Goal: Task Accomplishment & Management: Manage account settings

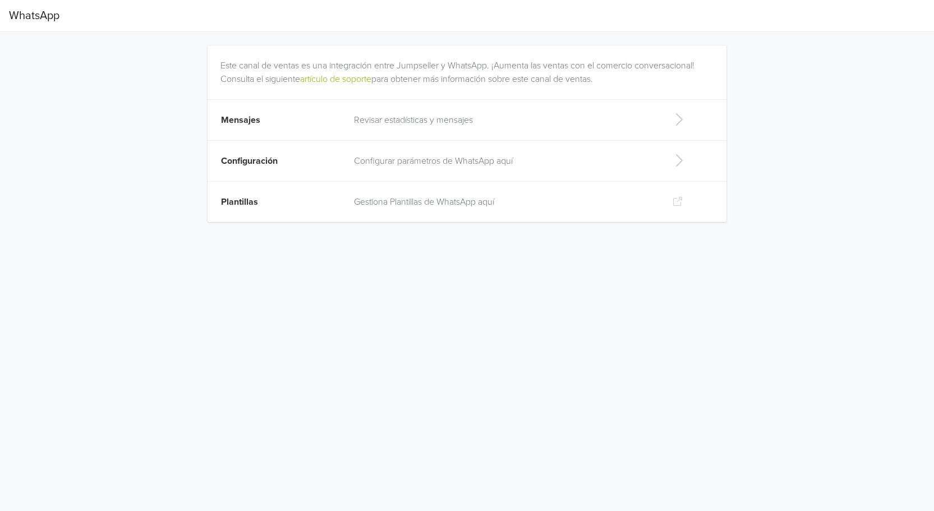
click at [530, 167] on p "Configurar parámetros de WhatsApp aquí" at bounding box center [504, 160] width 300 height 13
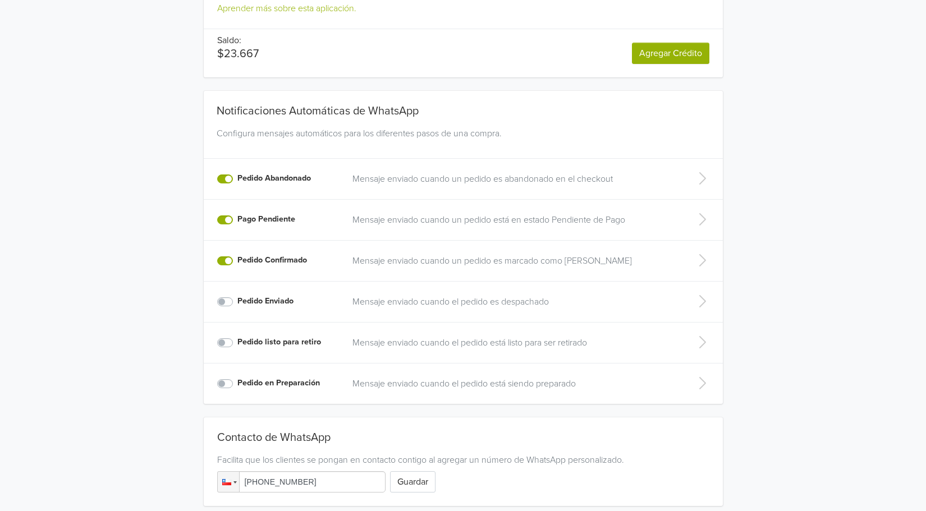
scroll to position [172, 0]
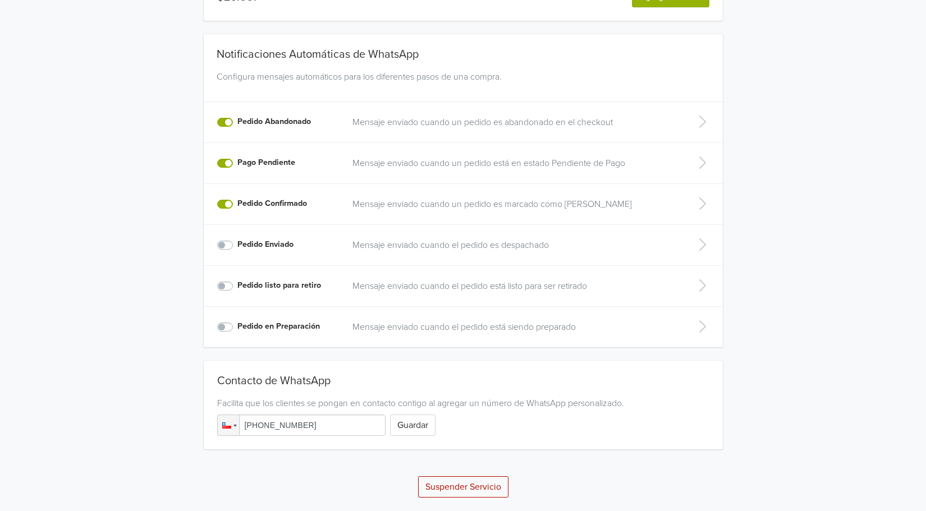
click at [443, 486] on button "Suspender Servicio" at bounding box center [463, 486] width 90 height 21
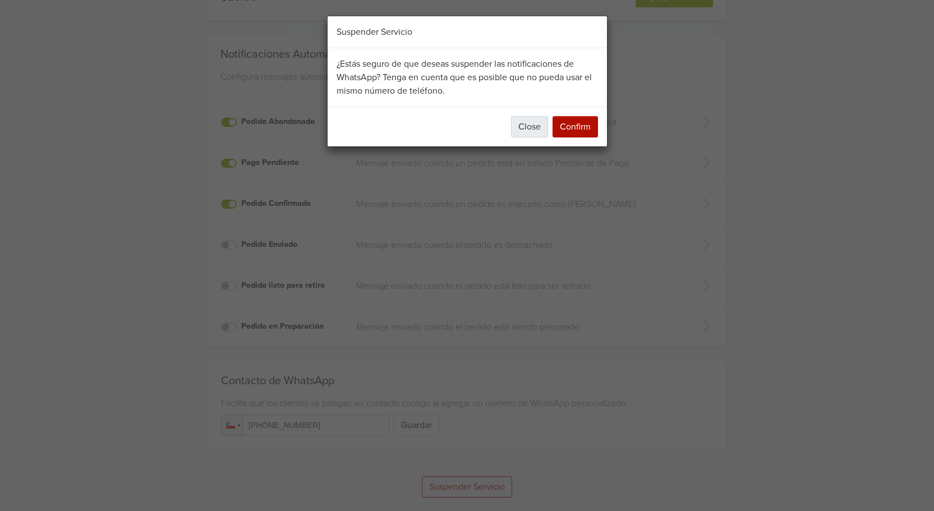
click at [533, 123] on button "Close" at bounding box center [529, 126] width 37 height 21
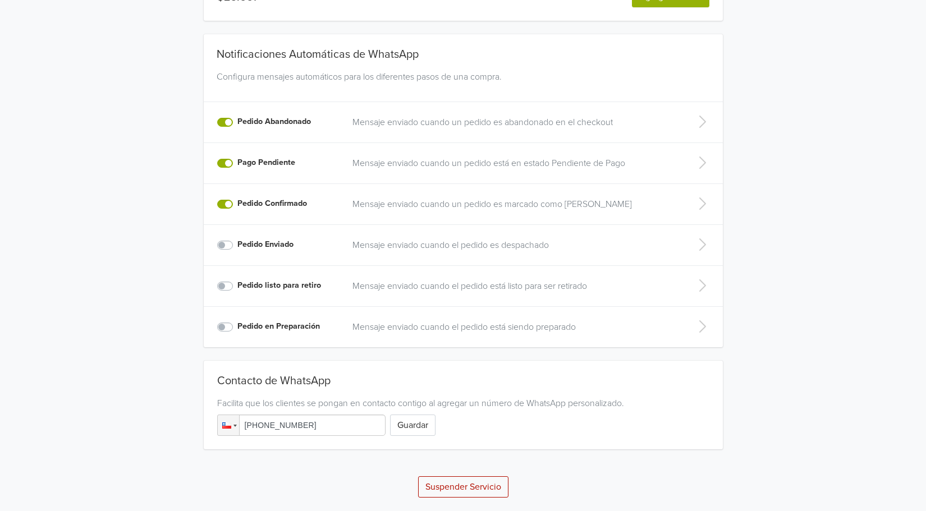
click at [458, 480] on button "Suspender Servicio" at bounding box center [463, 486] width 90 height 21
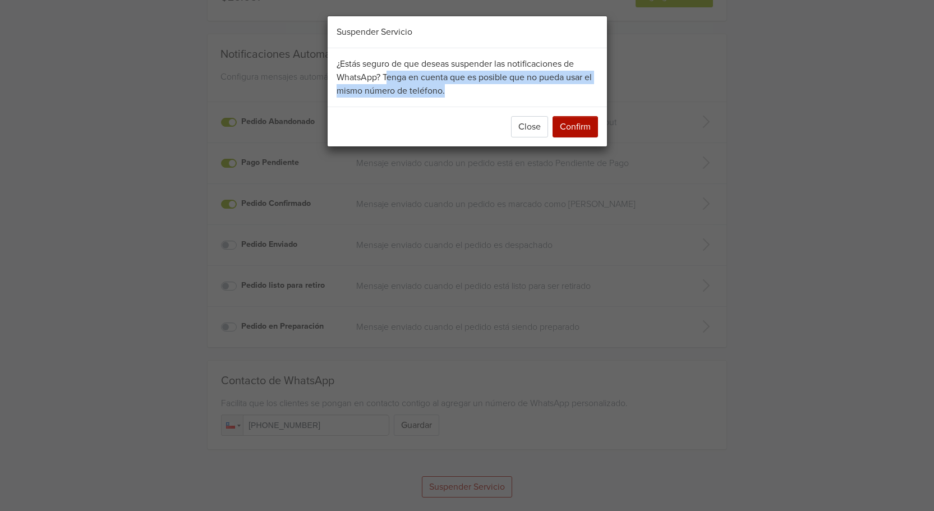
drag, startPoint x: 389, startPoint y: 76, endPoint x: 513, endPoint y: 86, distance: 124.4
click at [515, 87] on div "¿Estás seguro de que deseas suspender las notificaciones de WhatsApp? Tenga en …" at bounding box center [467, 77] width 279 height 58
click at [534, 126] on button "Close" at bounding box center [529, 126] width 37 height 21
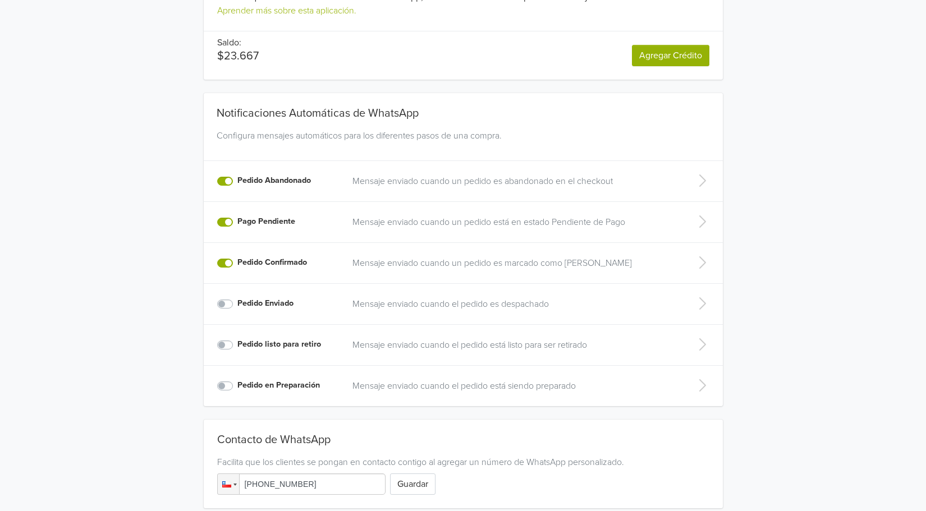
scroll to position [0, 0]
